Goal: Task Accomplishment & Management: Use online tool/utility

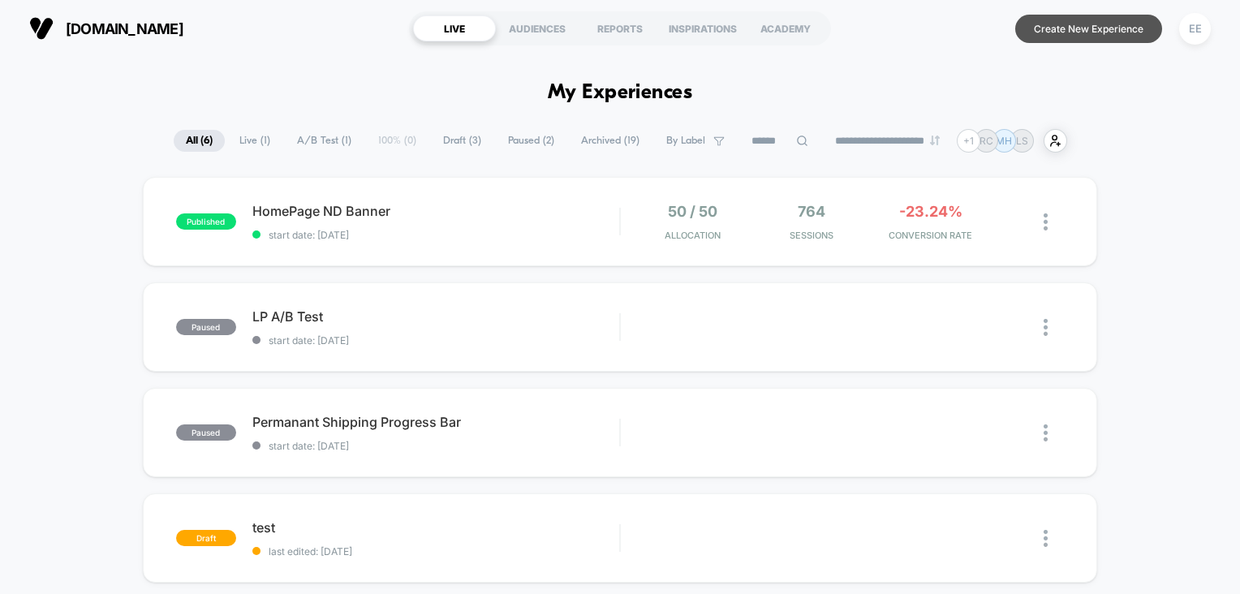
click at [1107, 31] on button "Create New Experience" at bounding box center [1089, 29] width 147 height 28
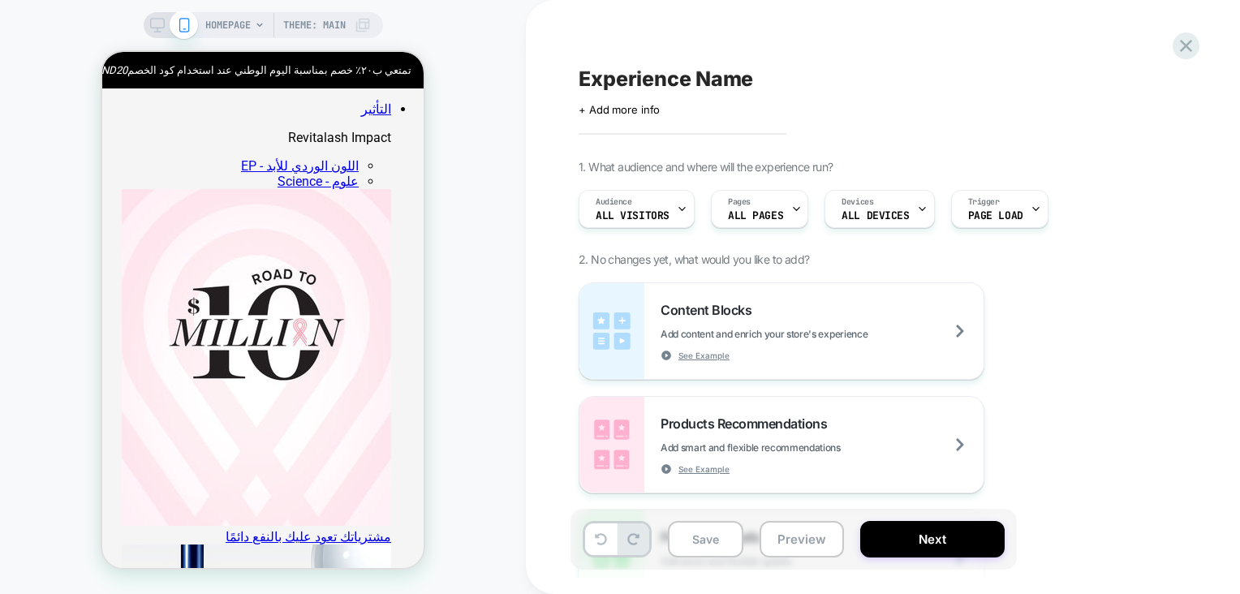
click at [251, 31] on div "HOMEPAGE Theme: MAIN" at bounding box center [288, 25] width 166 height 26
click at [247, 28] on span "HOMEPAGE" at bounding box center [227, 25] width 45 height 26
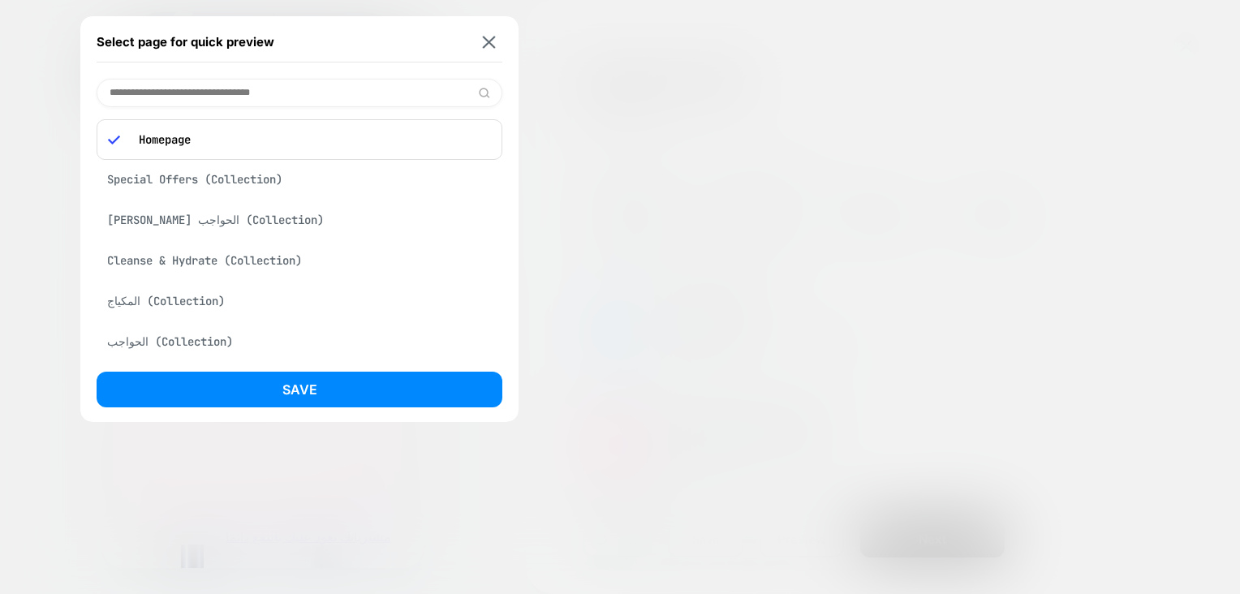
scroll to position [352, 0]
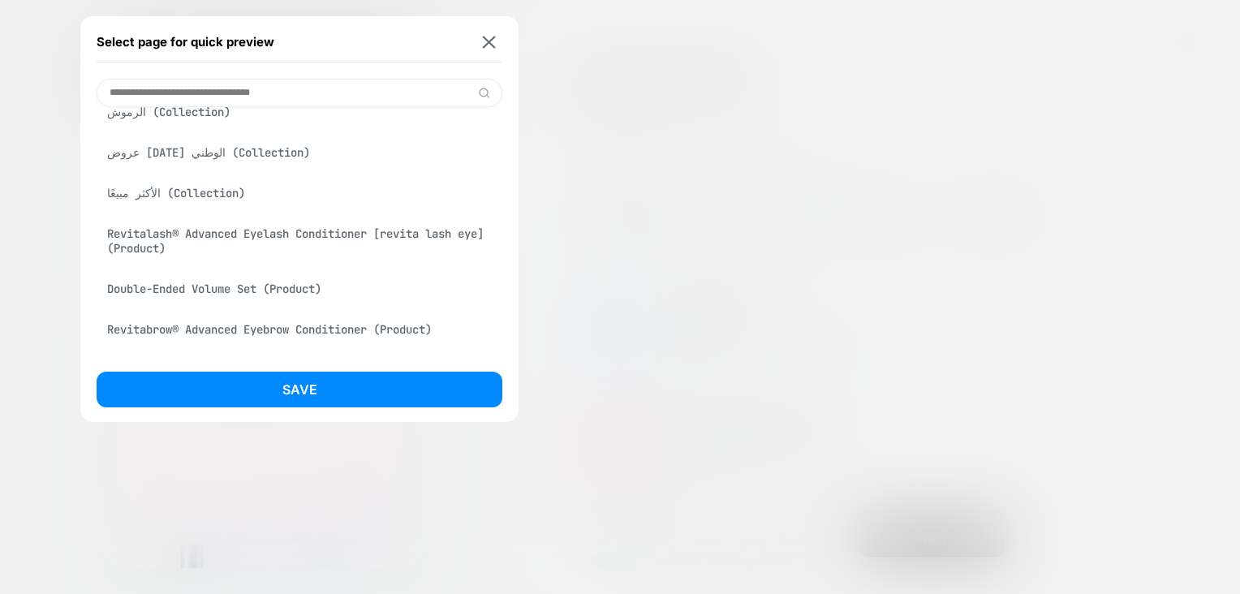
click at [293, 91] on input at bounding box center [300, 93] width 406 height 28
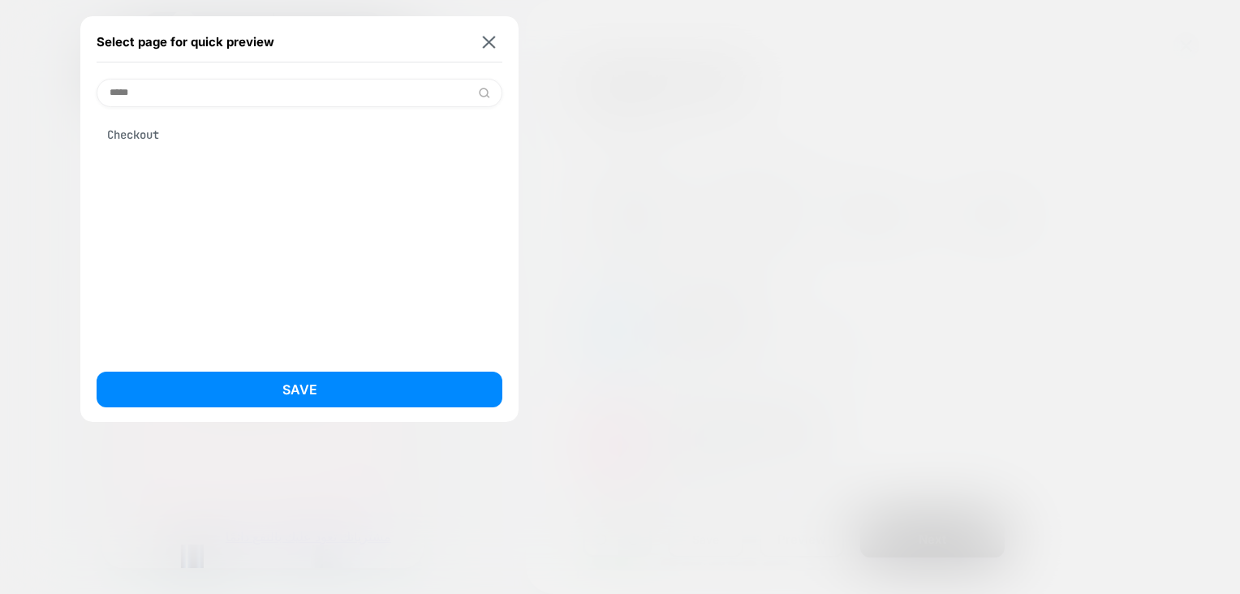
scroll to position [0, 0]
type input "*****"
click at [152, 136] on div "Checkout" at bounding box center [300, 134] width 406 height 31
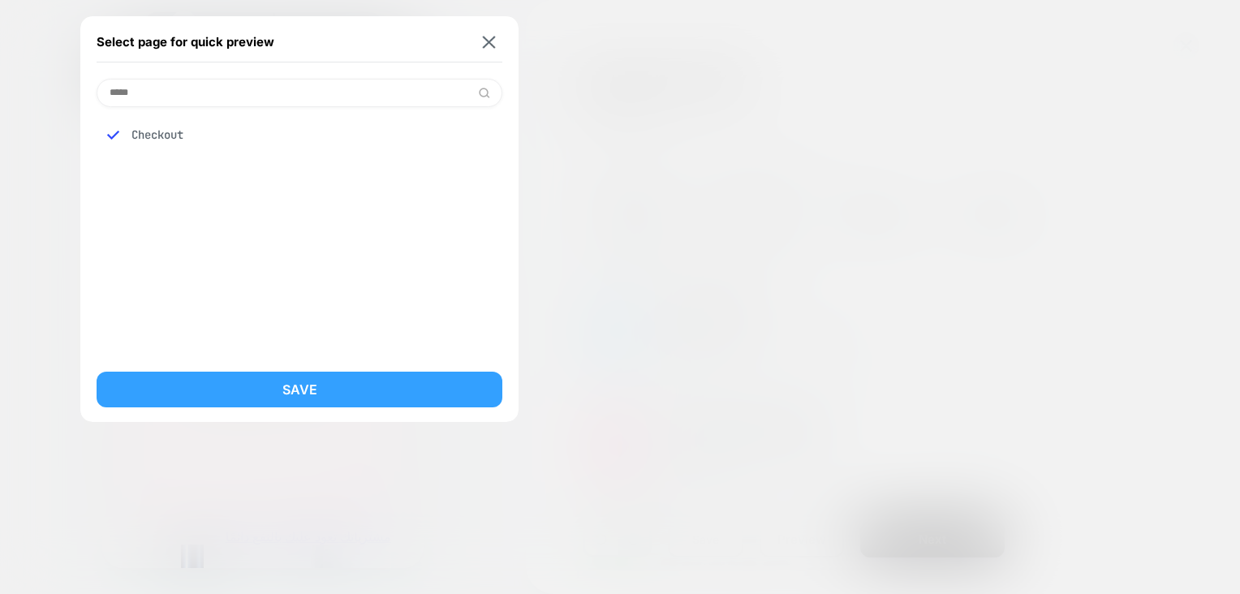
click at [332, 393] on button "Save" at bounding box center [300, 390] width 406 height 36
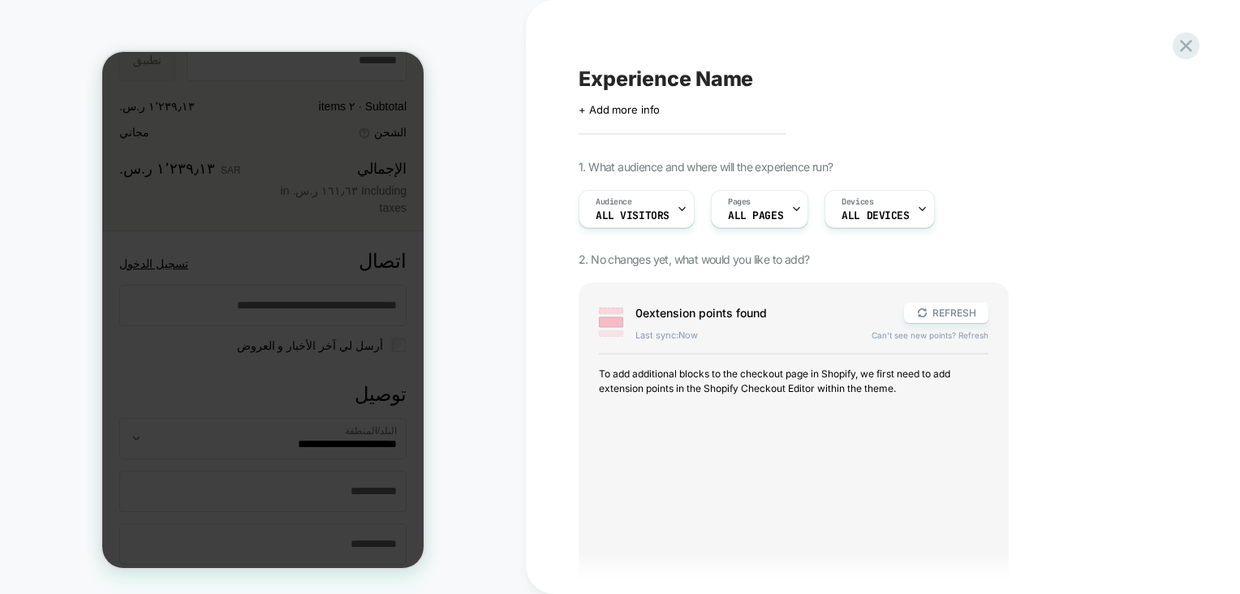
scroll to position [341, 0]
click at [927, 313] on icon at bounding box center [923, 313] width 12 height 12
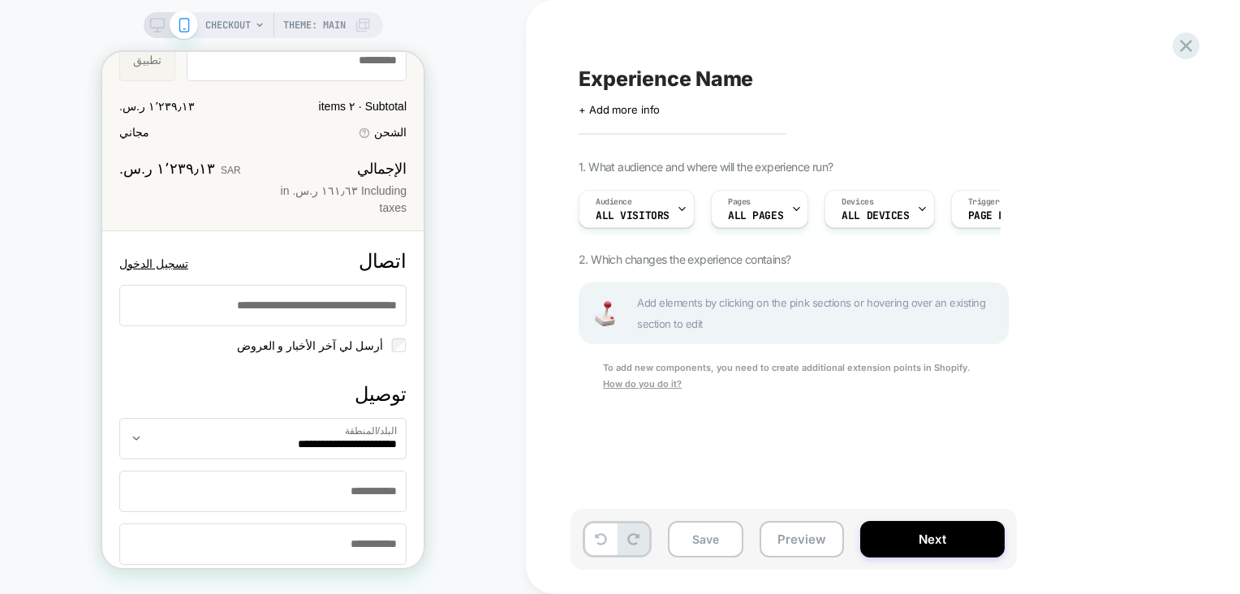
scroll to position [0, 0]
click at [153, 20] on icon at bounding box center [157, 25] width 15 height 15
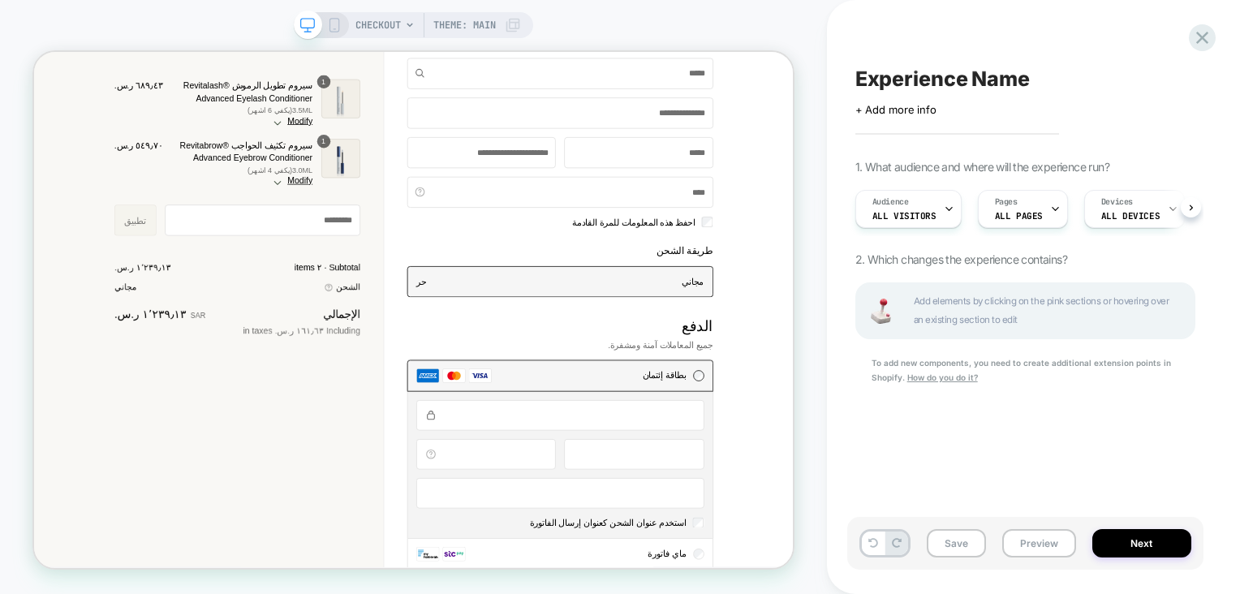
click at [327, 24] on icon at bounding box center [334, 25] width 15 height 15
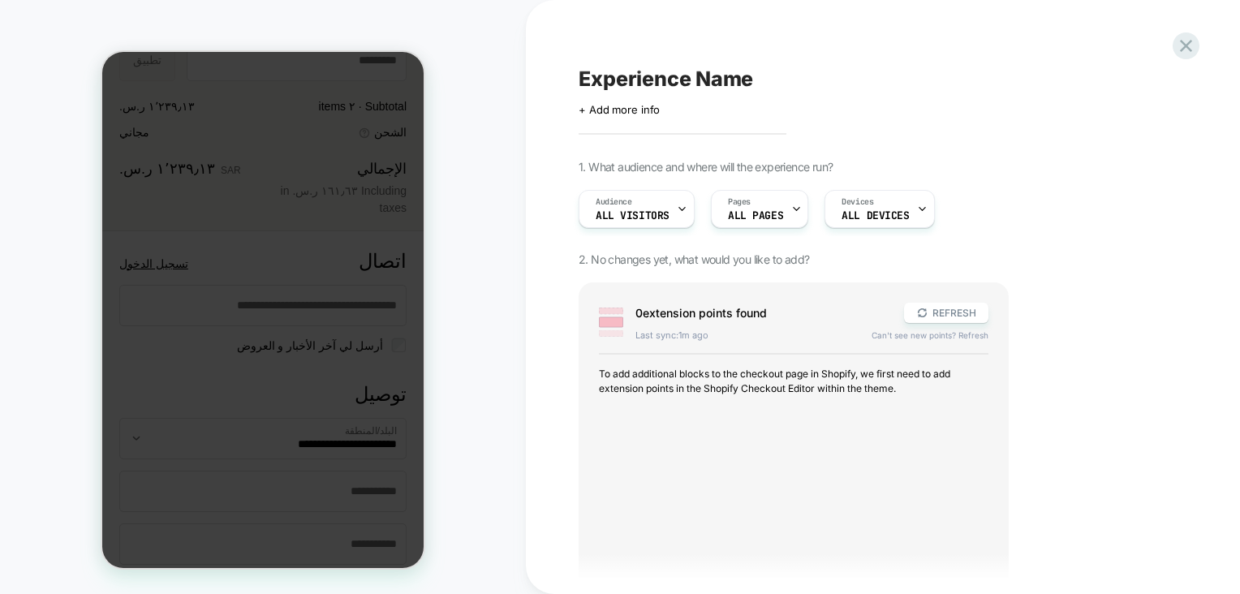
drag, startPoint x: 113, startPoint y: 144, endPoint x: 190, endPoint y: 280, distance: 156.7
click at [110, 161] on div at bounding box center [262, 310] width 321 height 516
click at [283, 297] on div at bounding box center [262, 310] width 321 height 516
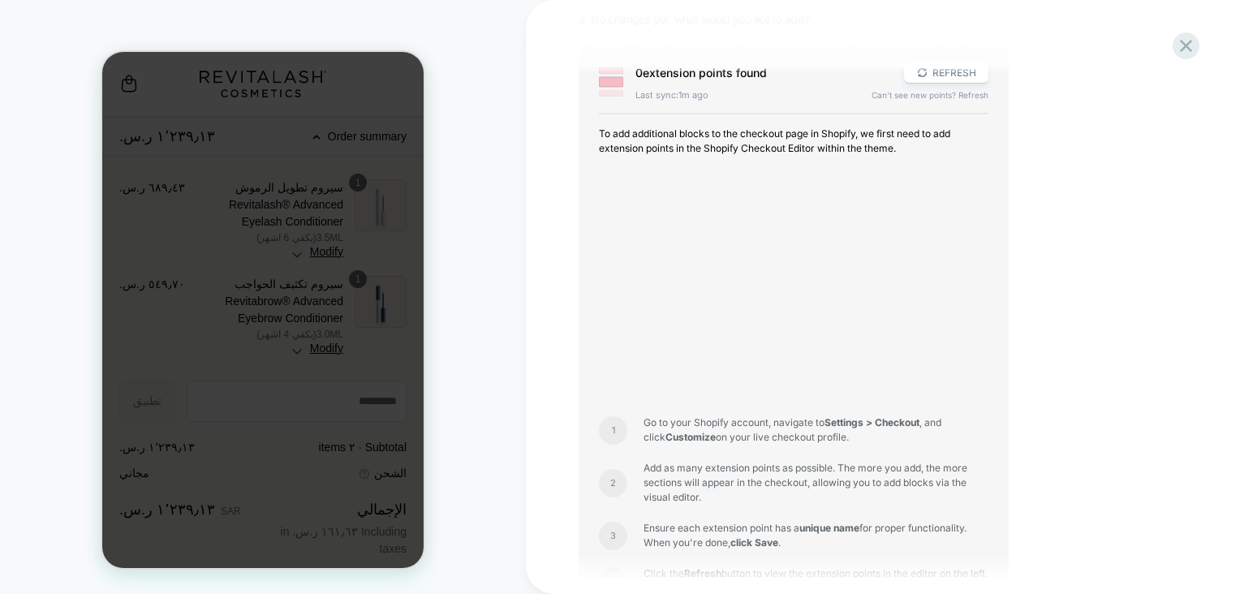
scroll to position [239, 0]
click at [248, 165] on div at bounding box center [262, 310] width 321 height 516
drag, startPoint x: 344, startPoint y: 414, endPoint x: 334, endPoint y: 234, distance: 180.5
click at [334, 234] on div at bounding box center [262, 310] width 321 height 516
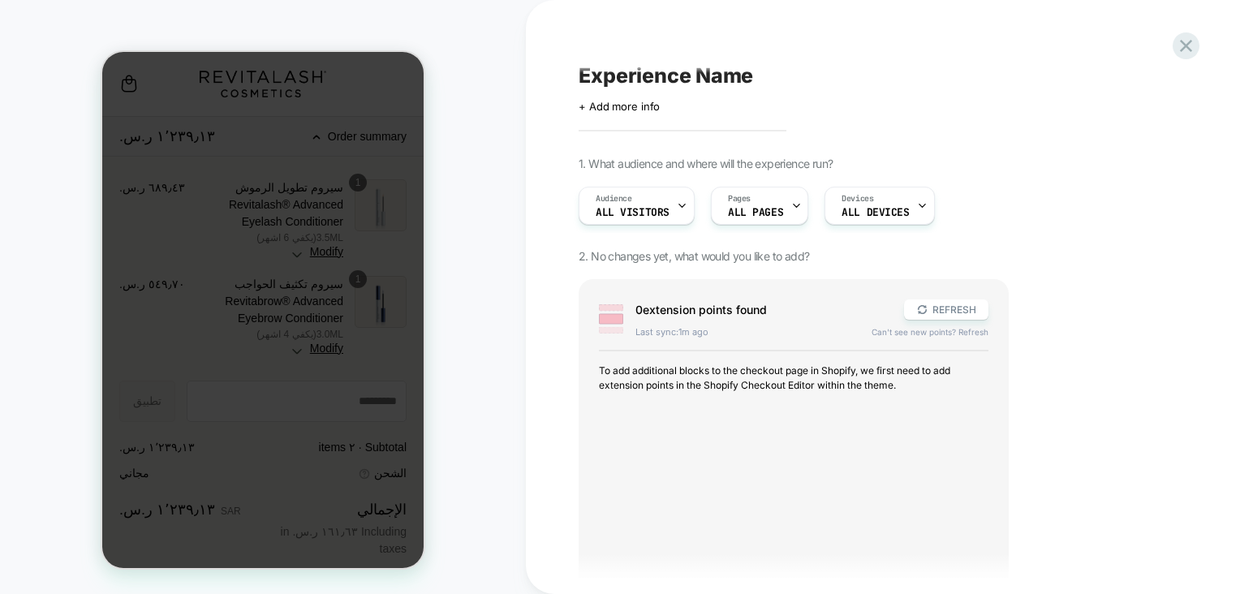
scroll to position [0, 0]
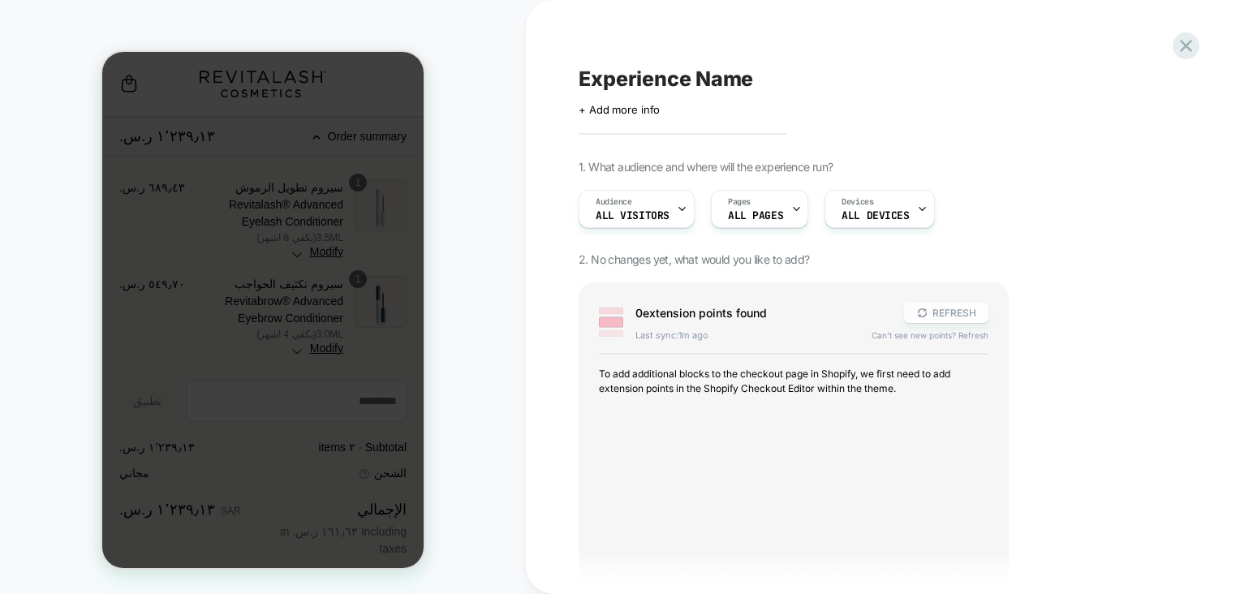
click at [946, 318] on button "REFRESH" at bounding box center [946, 313] width 84 height 20
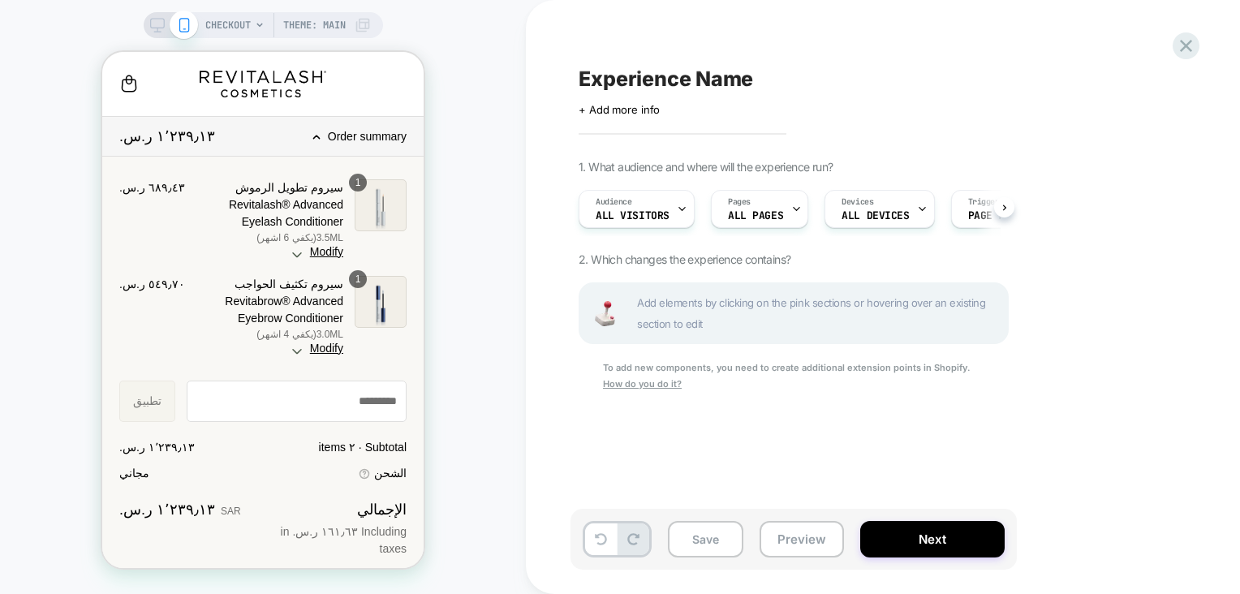
click at [649, 380] on u "How do you do it?" at bounding box center [642, 383] width 79 height 11
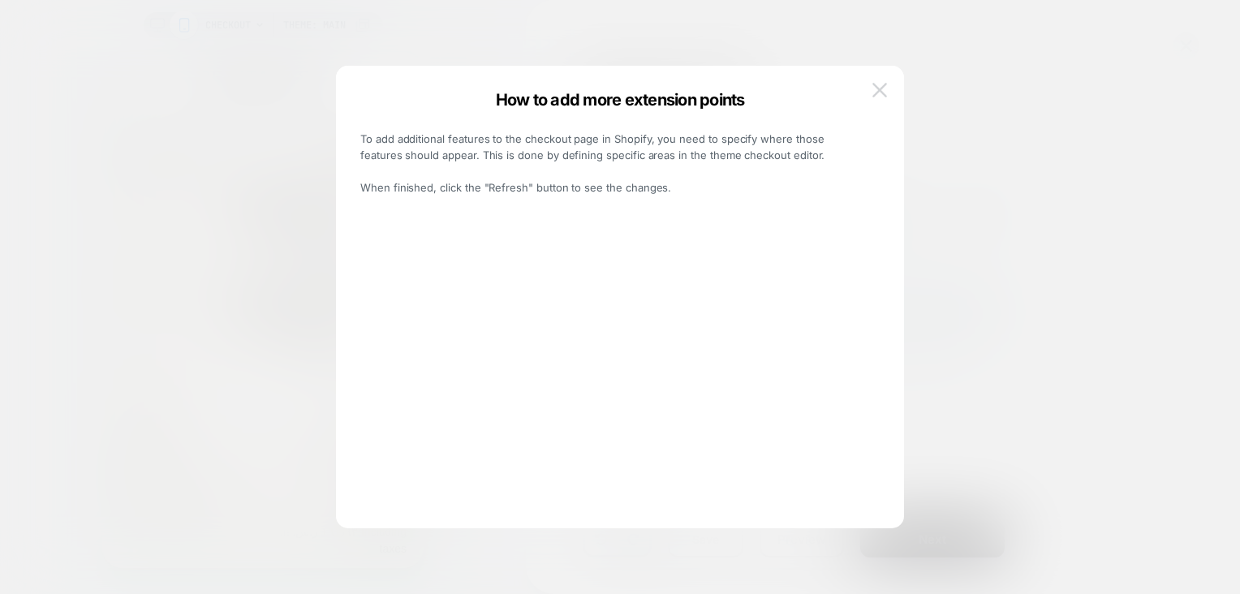
click at [880, 80] on button at bounding box center [880, 90] width 24 height 24
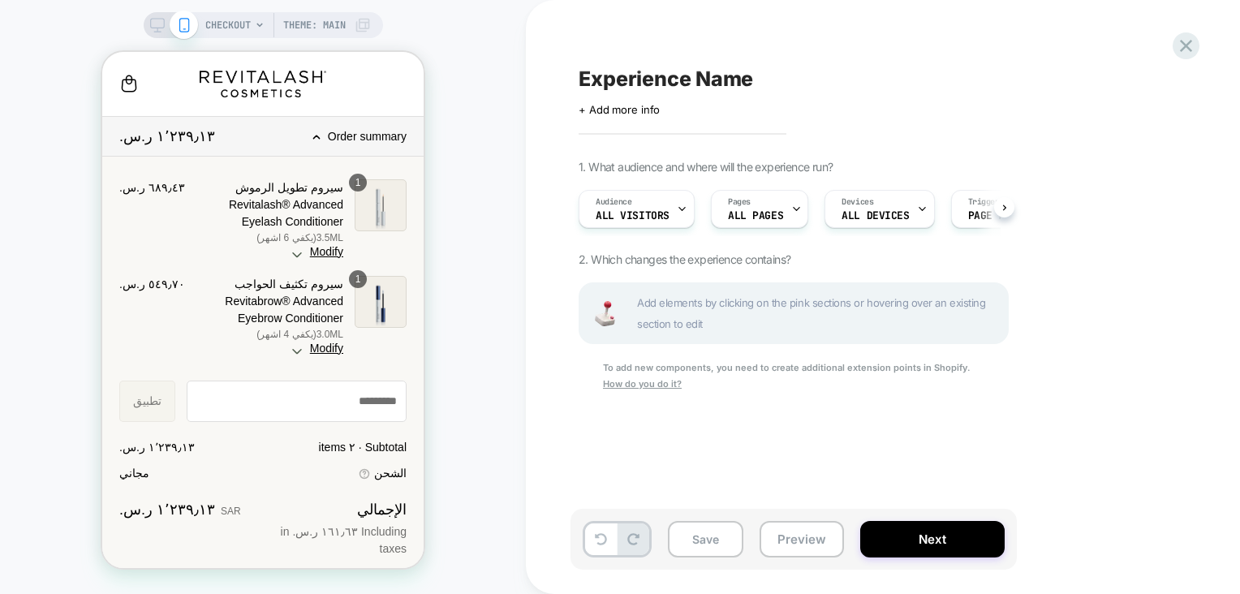
click at [165, 15] on div "CHECKOUT Theme: MAIN" at bounding box center [263, 25] width 239 height 26
click at [150, 21] on icon at bounding box center [157, 25] width 15 height 15
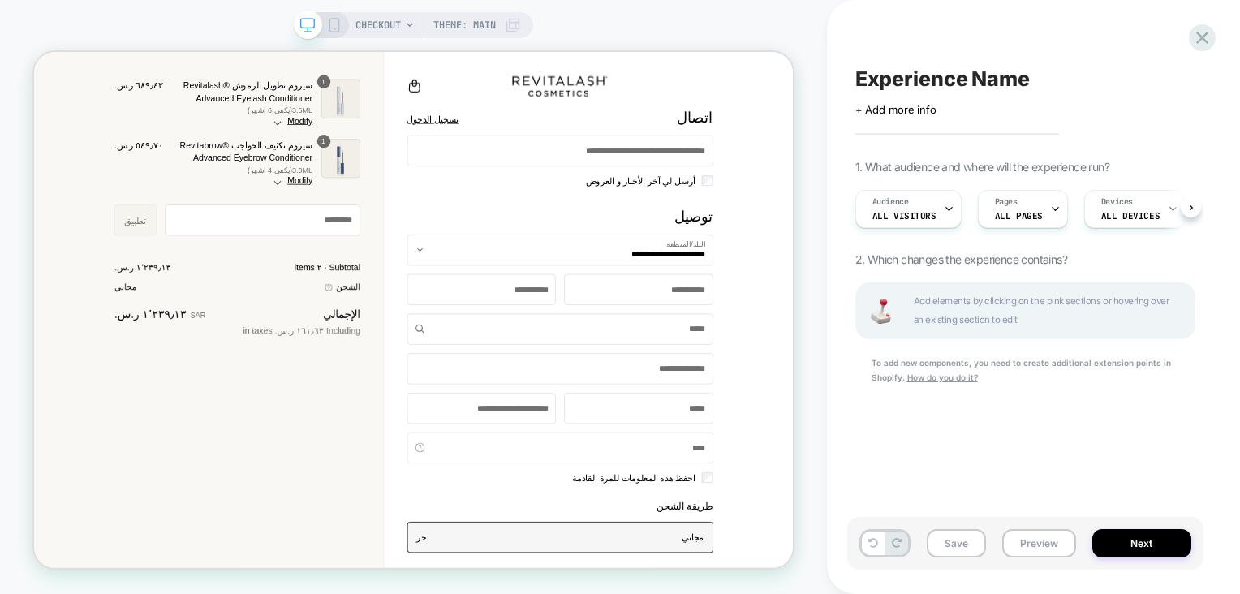
click at [330, 30] on rect at bounding box center [334, 25] width 9 height 13
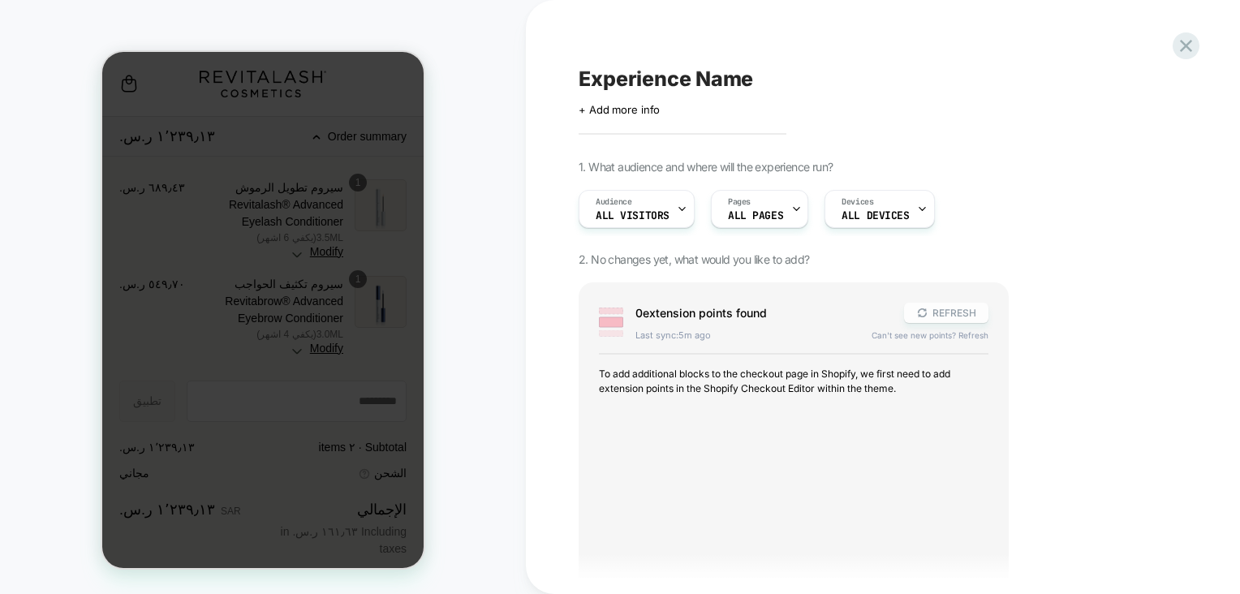
click at [935, 318] on button "REFRESH" at bounding box center [946, 313] width 84 height 20
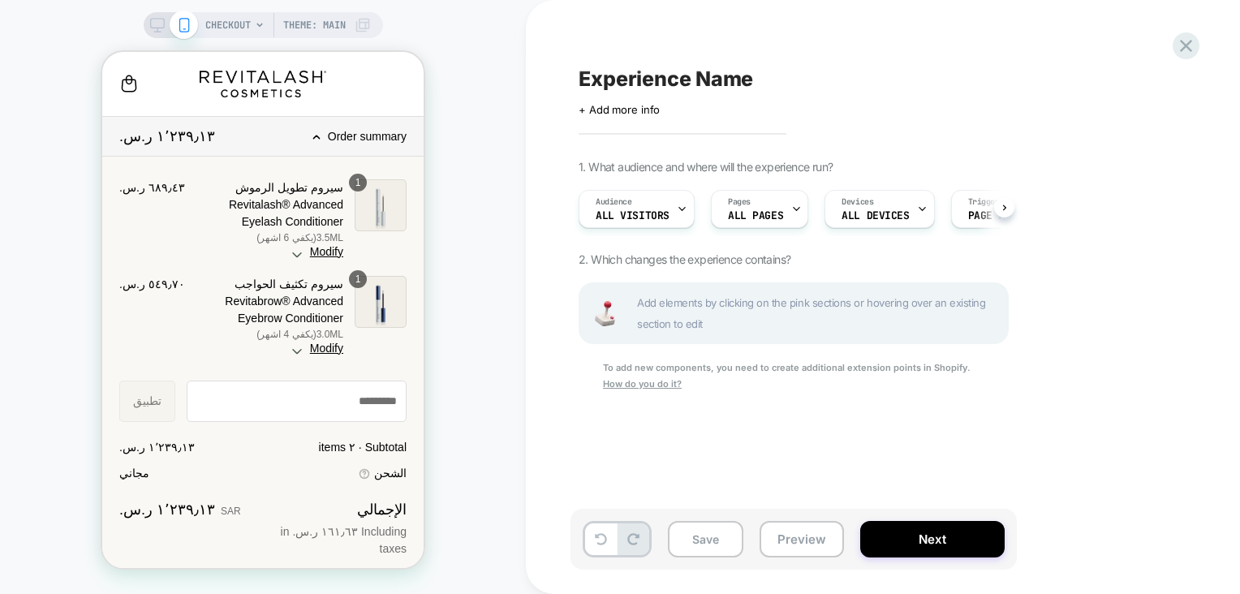
click at [318, 30] on span "Theme: MAIN" at bounding box center [314, 25] width 63 height 26
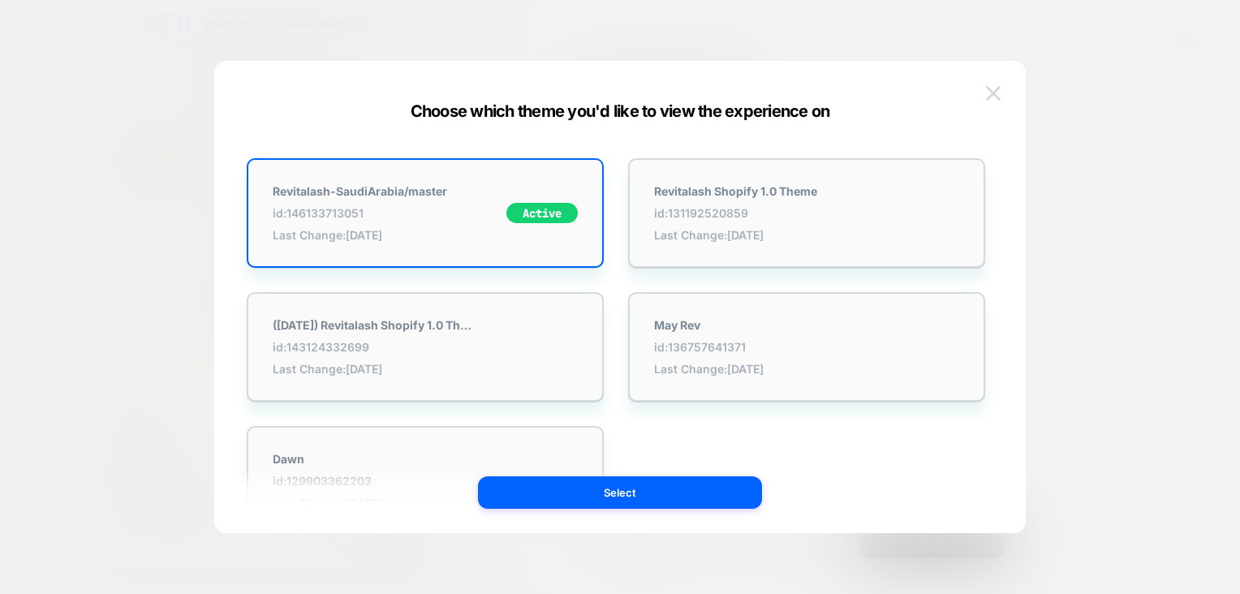
click at [990, 90] on img at bounding box center [993, 93] width 15 height 14
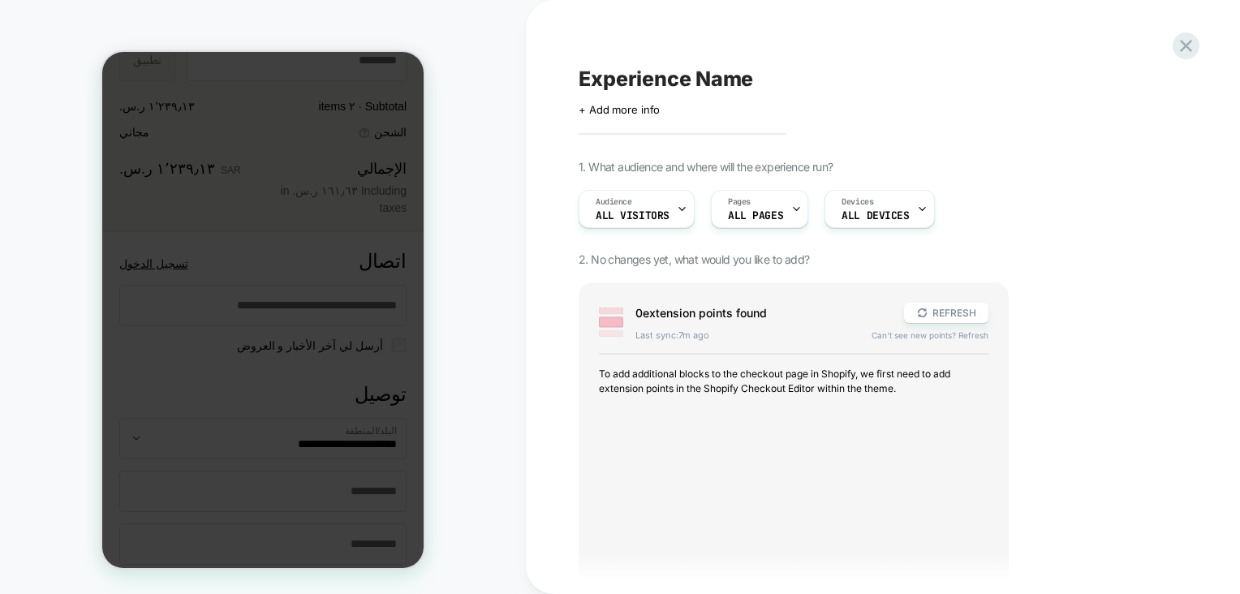
scroll to position [341, 0]
